Goal: Task Accomplishment & Management: Manage account settings

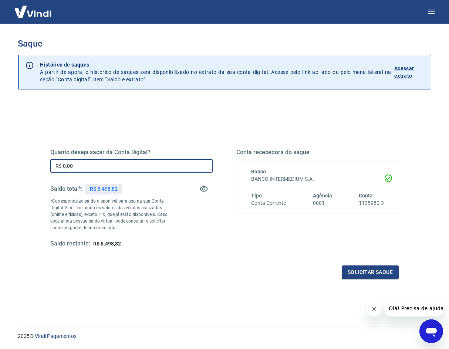
click at [98, 166] on input "R$ 0,00" at bounding box center [131, 166] width 162 height 14
click at [68, 165] on input "R$ 5.200,00" at bounding box center [131, 166] width 162 height 14
click at [72, 165] on input "R$ 5.200,00" at bounding box center [131, 166] width 162 height 14
type input "R$ 5.250,00"
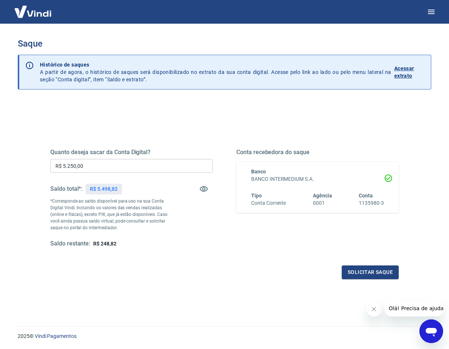
click at [159, 184] on div "Saldo total*: R$ 5.498,82" at bounding box center [131, 189] width 162 height 18
click at [136, 165] on input "R$ 5.250,00" at bounding box center [131, 166] width 162 height 14
click at [367, 269] on button "Solicitar saque" at bounding box center [370, 273] width 57 height 14
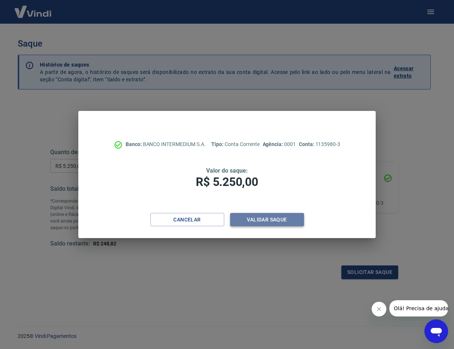
click at [264, 217] on button "Validar saque" at bounding box center [267, 220] width 74 height 14
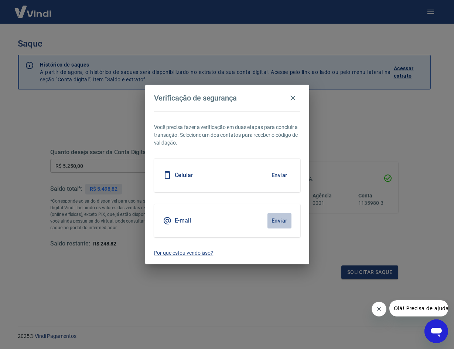
click at [283, 221] on button "Enviar" at bounding box center [280, 221] width 24 height 16
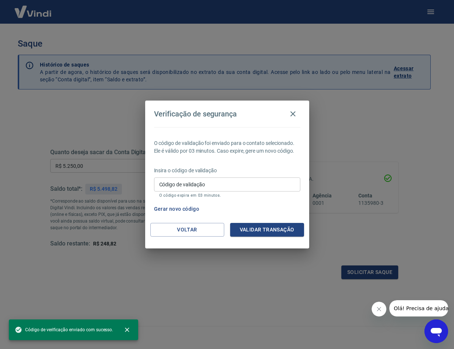
click at [248, 186] on input "Código de validação" at bounding box center [227, 184] width 146 height 14
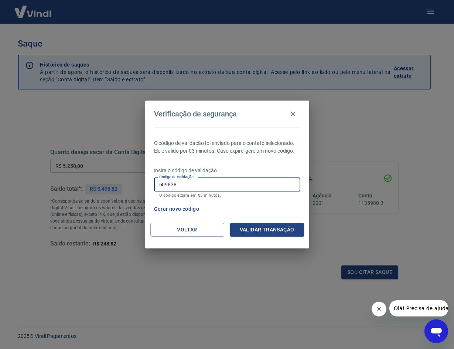
type input "609838"
click at [271, 232] on button "Validar transação" at bounding box center [267, 230] width 74 height 14
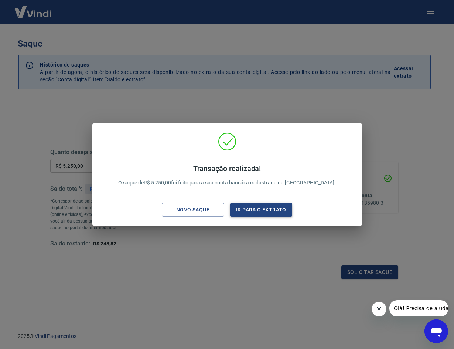
click at [253, 212] on button "Ir para o extrato" at bounding box center [261, 210] width 62 height 14
